Goal: Communication & Community: Share content

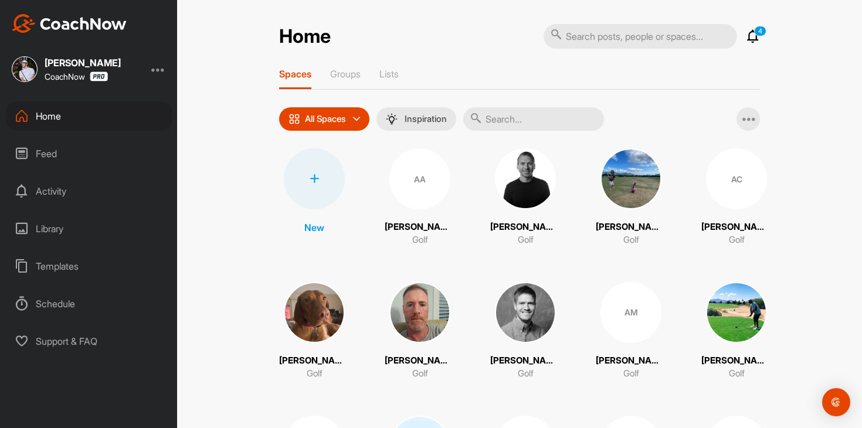
click at [736, 31] on div at bounding box center [641, 36] width 194 height 26
click at [748, 31] on icon at bounding box center [753, 36] width 14 height 14
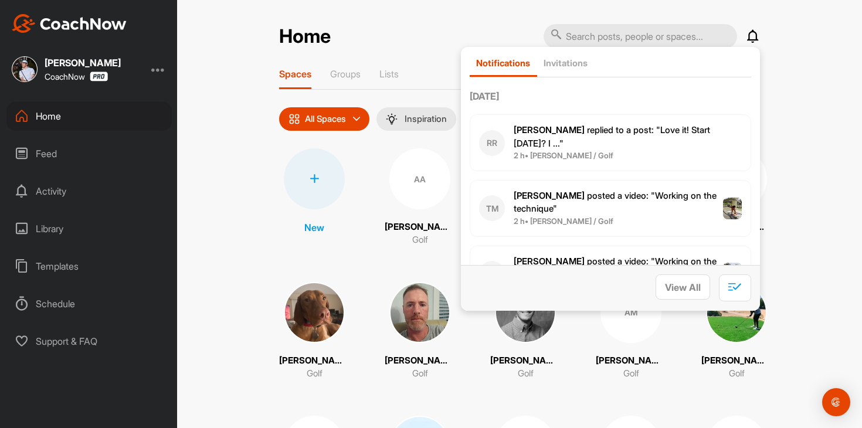
click at [749, 32] on icon at bounding box center [753, 36] width 14 height 14
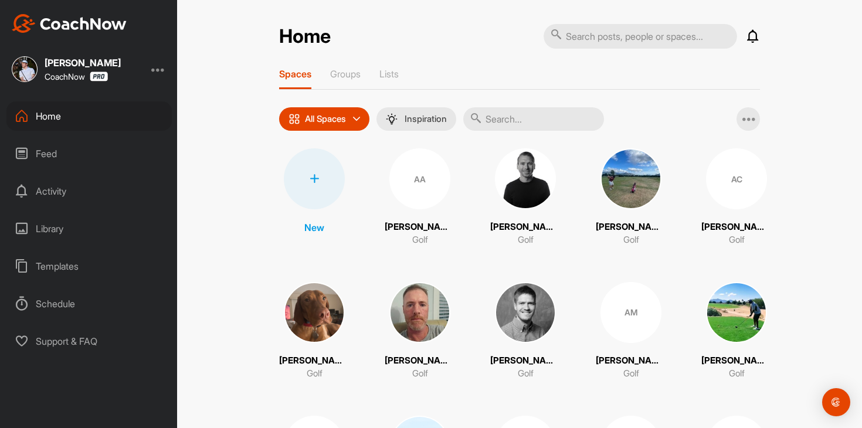
click at [532, 124] on input "text" at bounding box center [533, 118] width 141 height 23
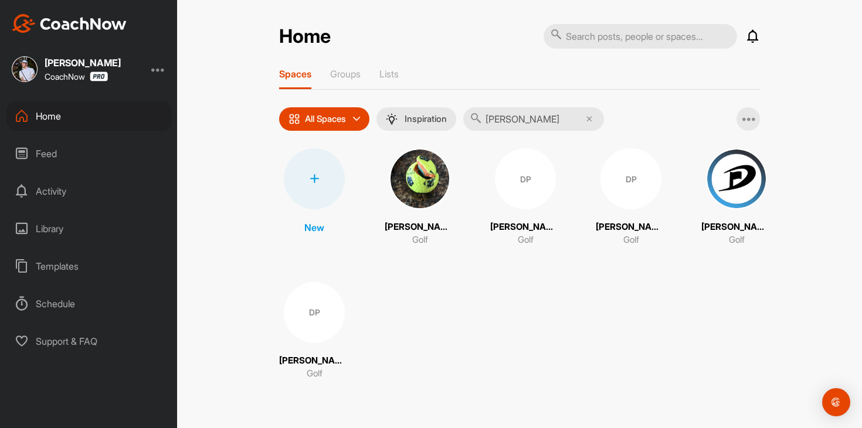
type input "[PERSON_NAME]"
click at [530, 198] on div "DP" at bounding box center [525, 178] width 61 height 61
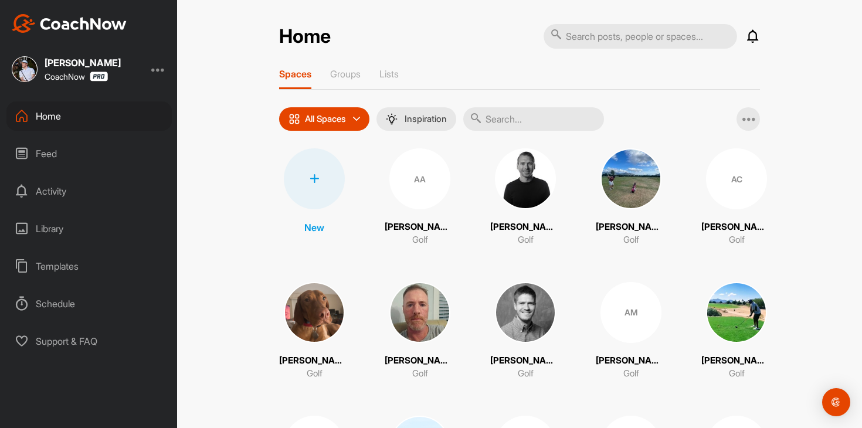
click at [538, 123] on input "text" at bounding box center [533, 118] width 141 height 23
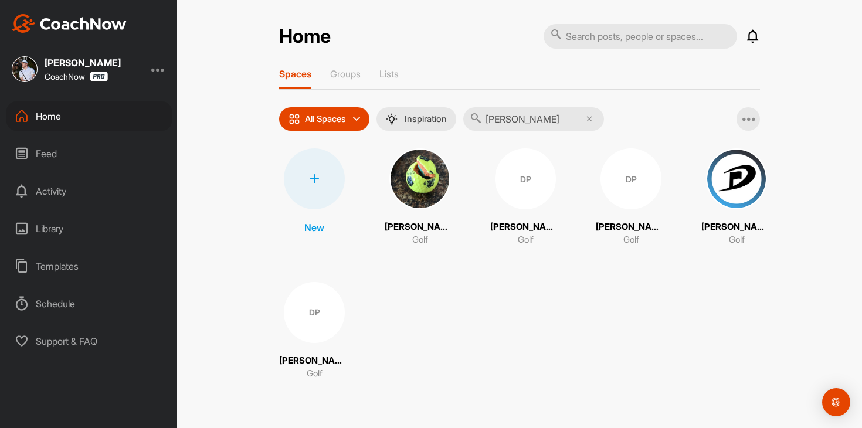
type input "[PERSON_NAME]"
click at [615, 203] on div "DP" at bounding box center [631, 178] width 61 height 61
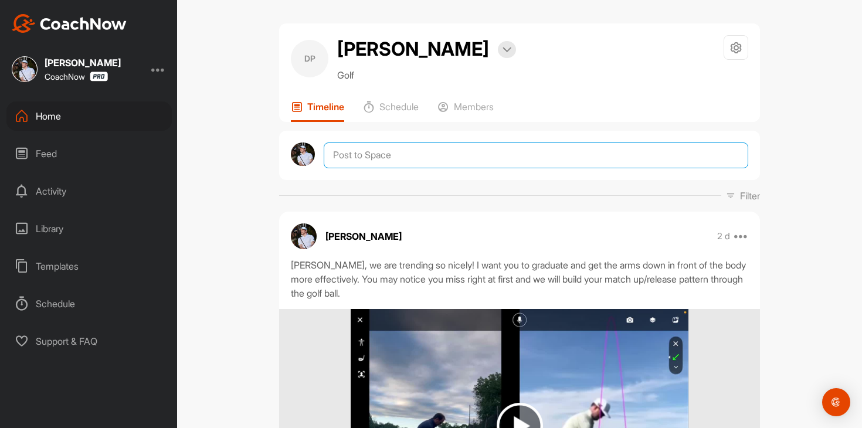
click at [516, 154] on textarea at bounding box center [536, 156] width 425 height 26
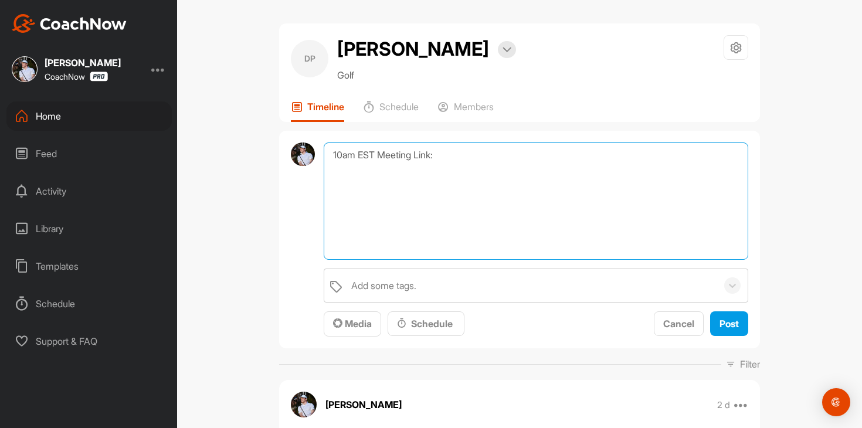
paste textarea "[URL][DOMAIN_NAME][SECURITY_DATA]"
type textarea "10am EST Meeting Link: [URL][DOMAIN_NAME][SECURITY_DATA]"
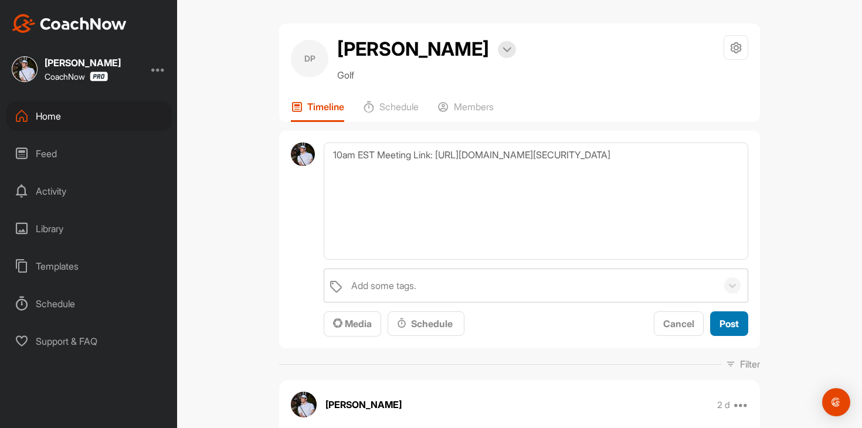
click at [731, 322] on span "Post" at bounding box center [729, 324] width 19 height 12
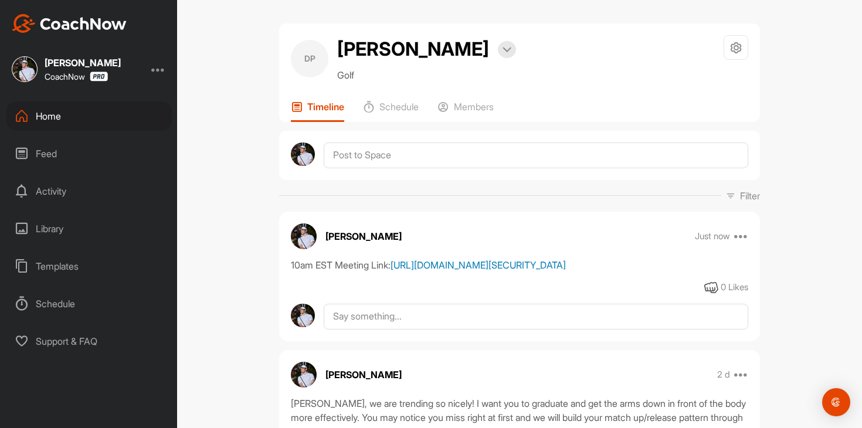
click at [476, 268] on link "[URL][DOMAIN_NAME][SECURITY_DATA]" at bounding box center [478, 265] width 175 height 12
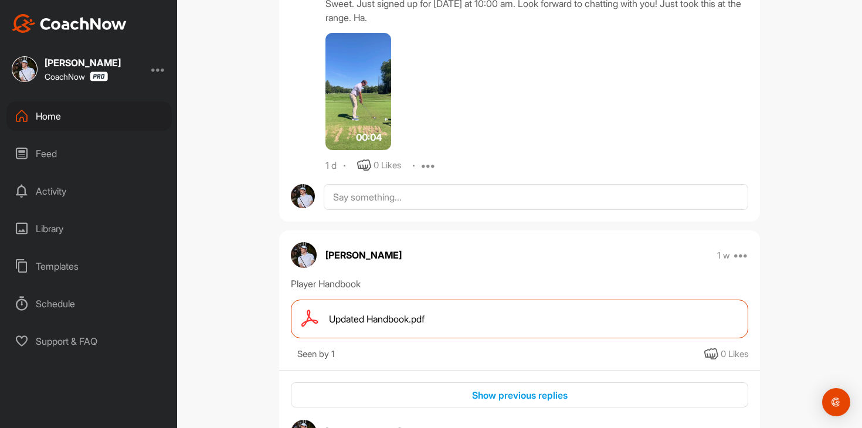
scroll to position [1078, 0]
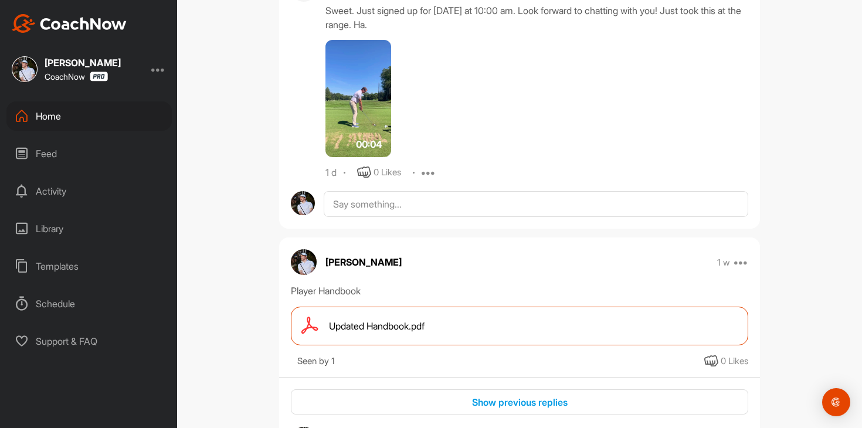
click at [382, 125] on img at bounding box center [359, 98] width 66 height 117
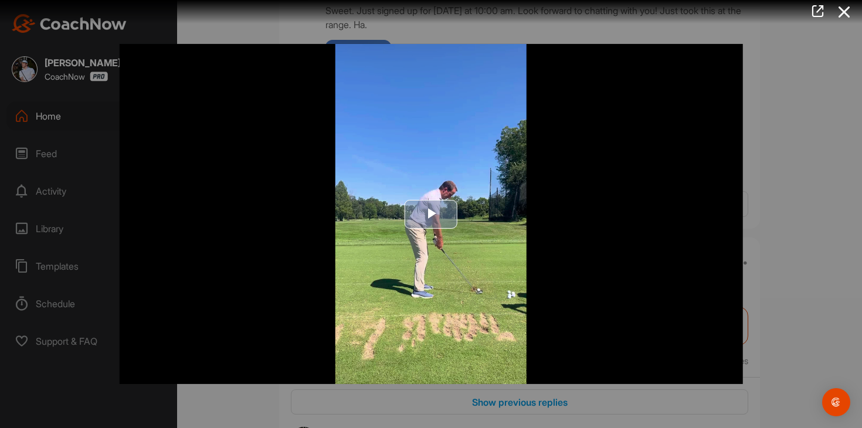
click at [444, 232] on img "Video Player" at bounding box center [432, 214] width 624 height 340
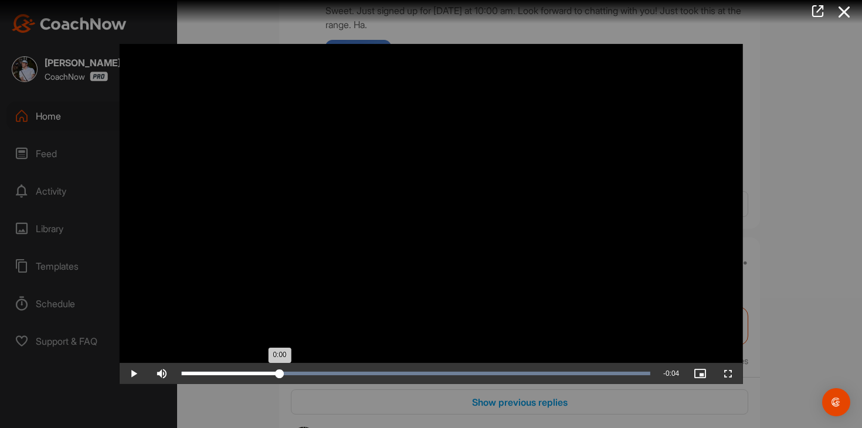
drag, startPoint x: 397, startPoint y: 380, endPoint x: 280, endPoint y: 367, distance: 117.4
click at [280, 367] on div "Loaded : 100.00% 0:00 0:00" at bounding box center [416, 373] width 481 height 21
click at [137, 374] on span "Video Player" at bounding box center [134, 374] width 28 height 0
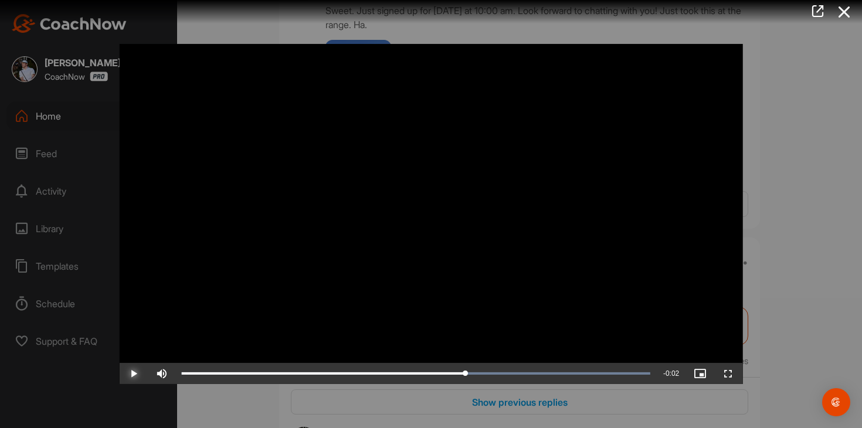
drag, startPoint x: 375, startPoint y: 375, endPoint x: 465, endPoint y: 349, distance: 93.4
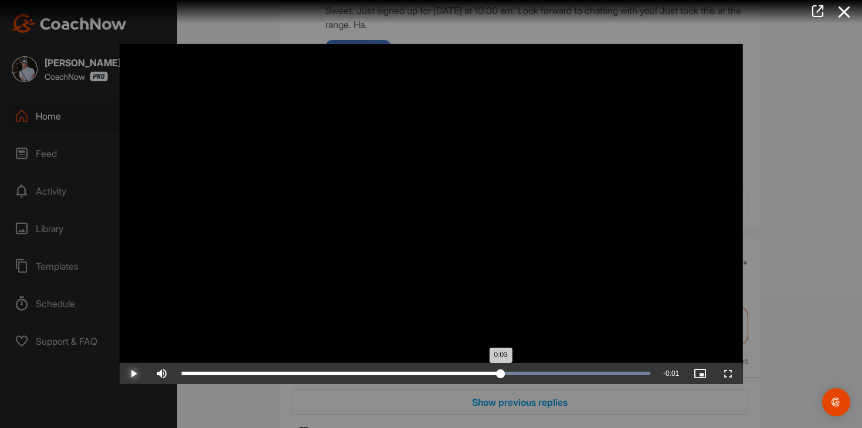
drag, startPoint x: 466, startPoint y: 374, endPoint x: 501, endPoint y: 368, distance: 35.7
click at [501, 372] on div "0:03" at bounding box center [341, 374] width 319 height 4
click at [505, 372] on div "0:03" at bounding box center [343, 374] width 323 height 4
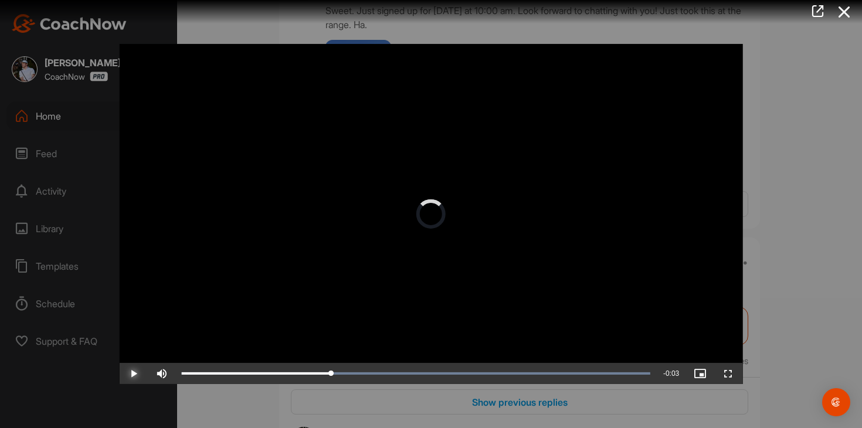
drag, startPoint x: 505, startPoint y: 373, endPoint x: 333, endPoint y: 346, distance: 173.9
drag, startPoint x: 335, startPoint y: 374, endPoint x: 252, endPoint y: 373, distance: 82.7
click at [252, 373] on div "0:00" at bounding box center [219, 374] width 75 height 4
drag, startPoint x: 253, startPoint y: 377, endPoint x: 422, endPoint y: 355, distance: 170.4
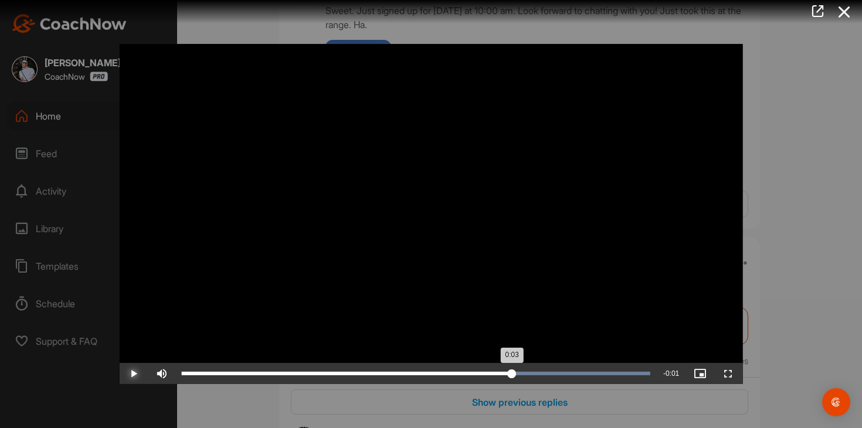
drag, startPoint x: 425, startPoint y: 375, endPoint x: 512, endPoint y: 363, distance: 88.4
click at [512, 363] on div "Loaded : 100.00% 0:03 0:03" at bounding box center [416, 373] width 481 height 21
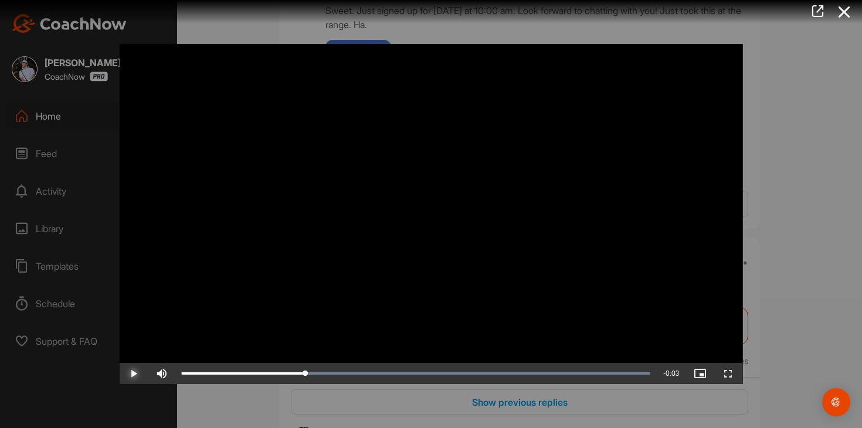
drag, startPoint x: 513, startPoint y: 375, endPoint x: 304, endPoint y: 348, distance: 211.3
drag, startPoint x: 307, startPoint y: 373, endPoint x: 467, endPoint y: 341, distance: 162.6
drag, startPoint x: 468, startPoint y: 370, endPoint x: 529, endPoint y: 348, distance: 64.8
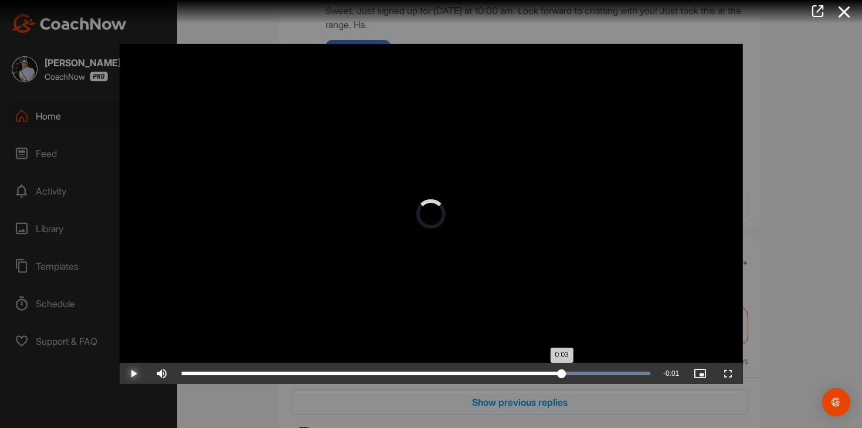
drag, startPoint x: 528, startPoint y: 378, endPoint x: 560, endPoint y: 373, distance: 32.1
click at [562, 374] on div "0:03" at bounding box center [372, 374] width 380 height 4
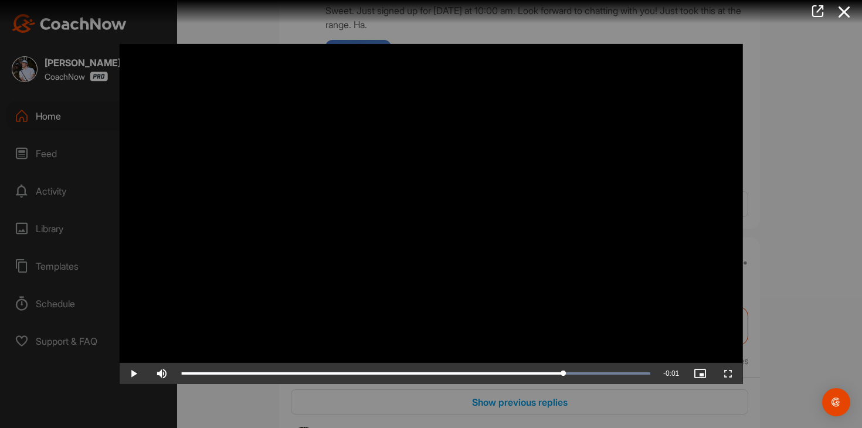
click at [799, 212] on div at bounding box center [431, 214] width 862 height 428
